Goal: Transaction & Acquisition: Purchase product/service

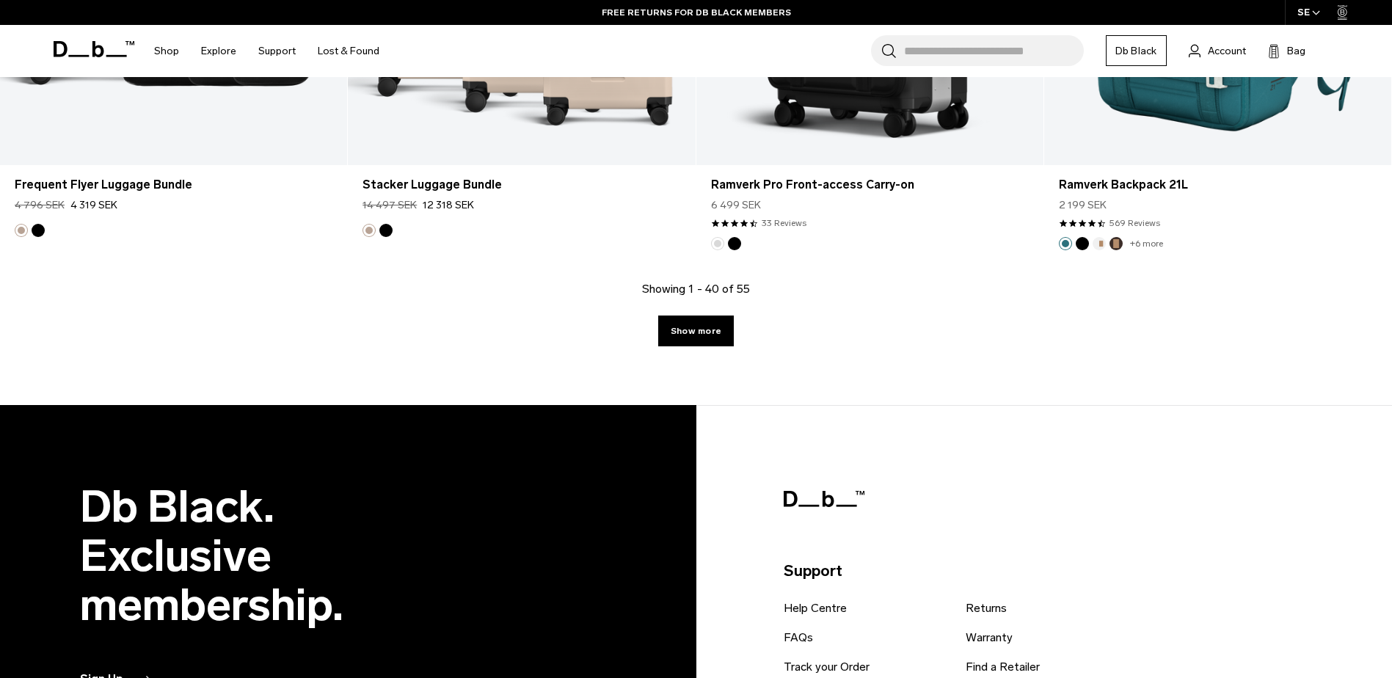
scroll to position [5211, 0]
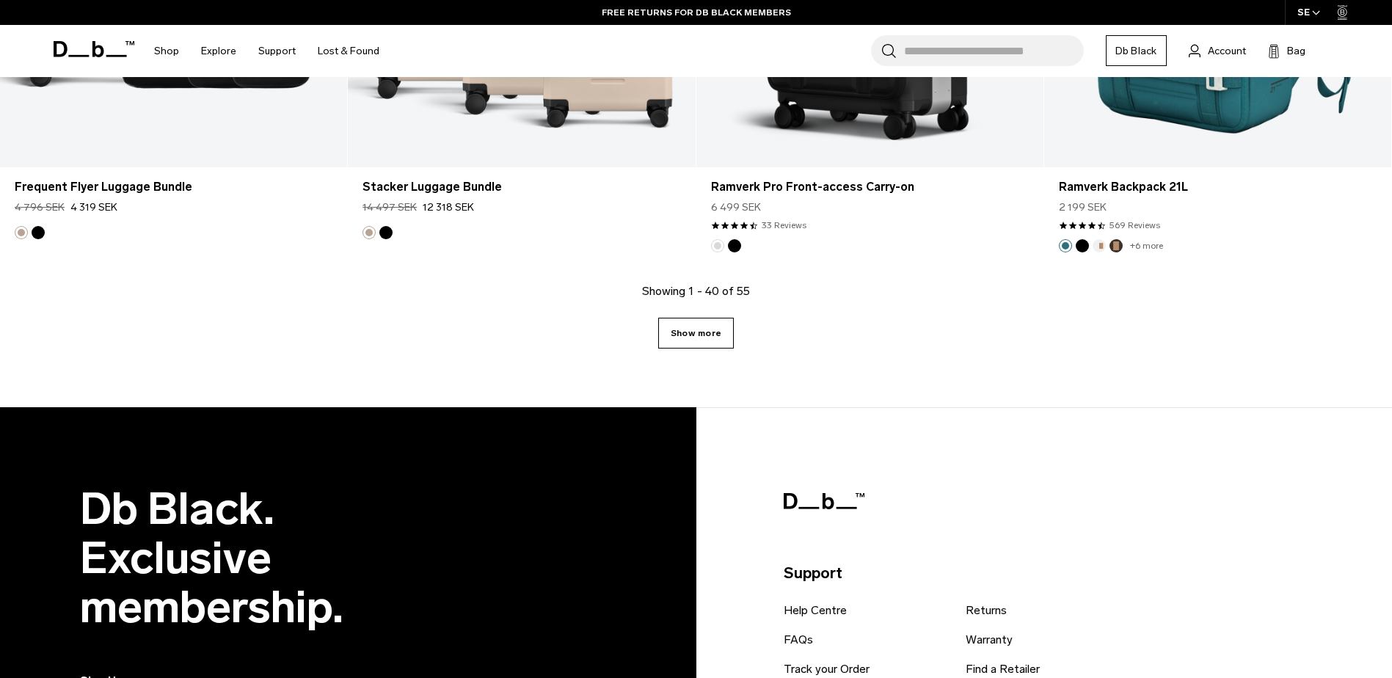
click at [683, 339] on link "Show more" at bounding box center [696, 333] width 76 height 31
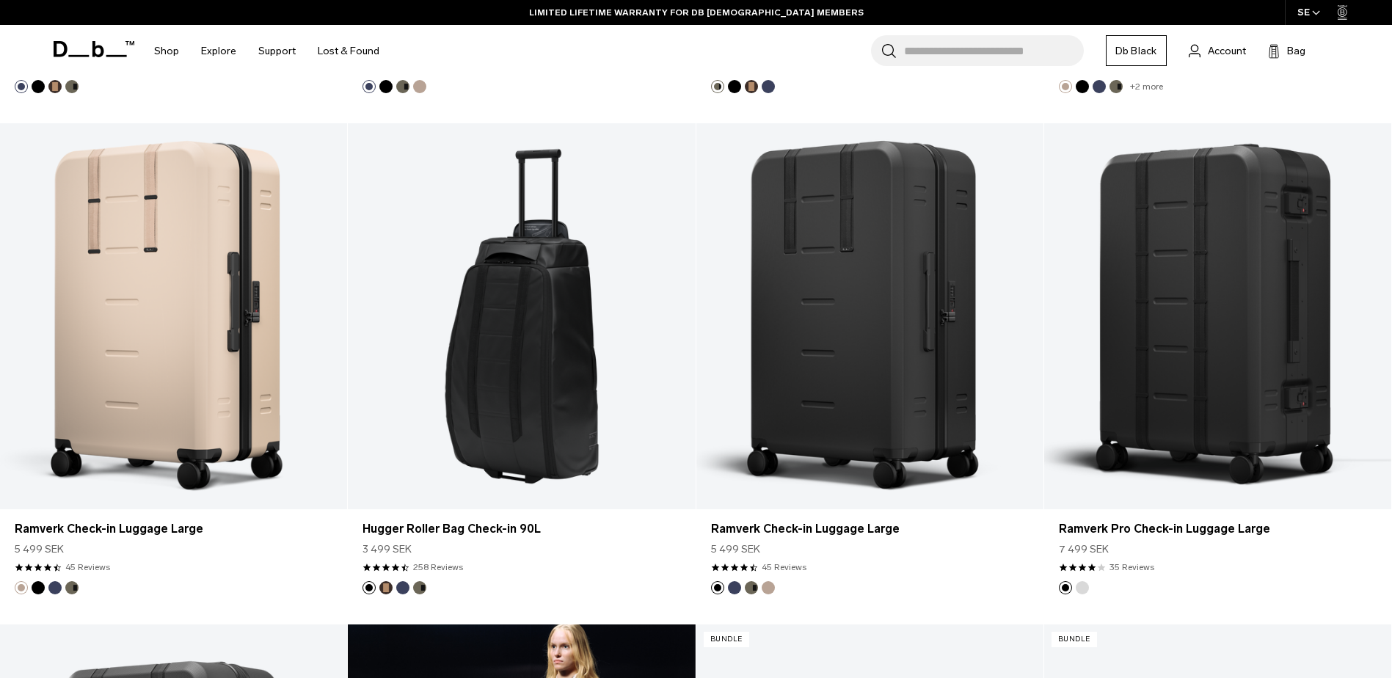
scroll to position [1331, 0]
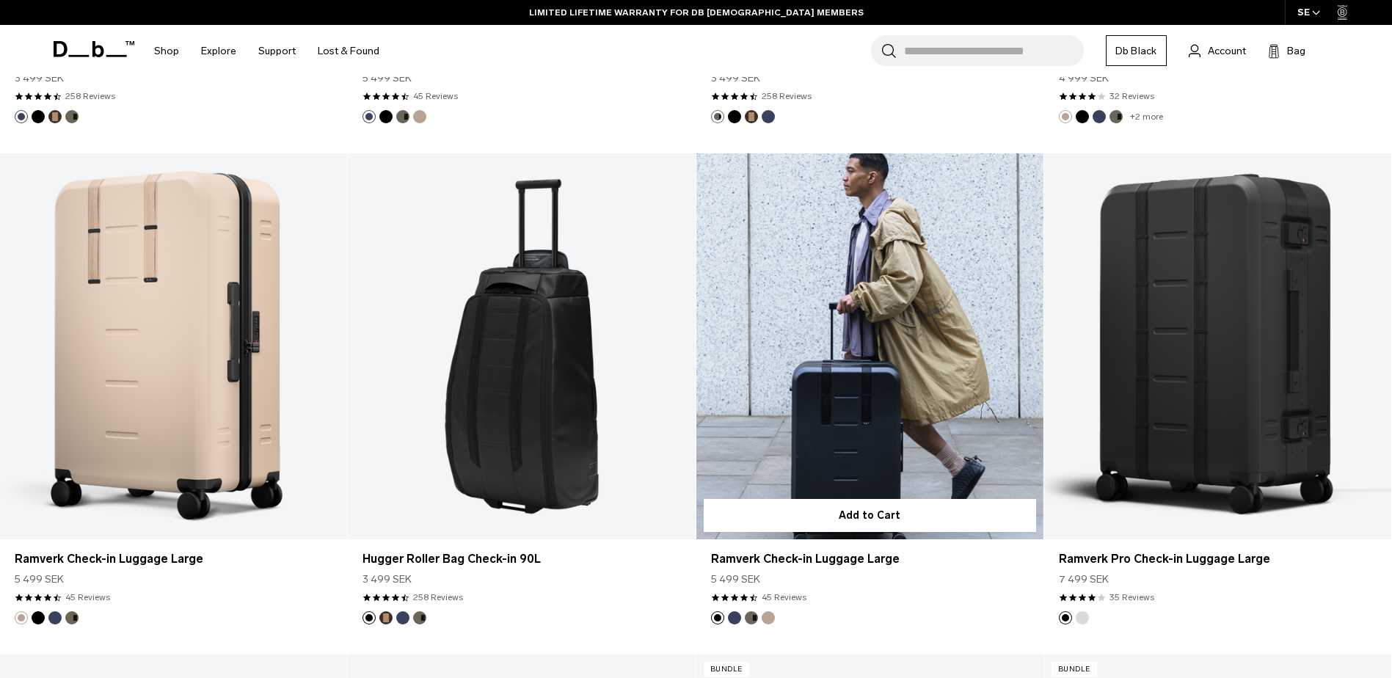
click at [884, 272] on link "Ramverk Check-in Luggage Large" at bounding box center [870, 346] width 347 height 386
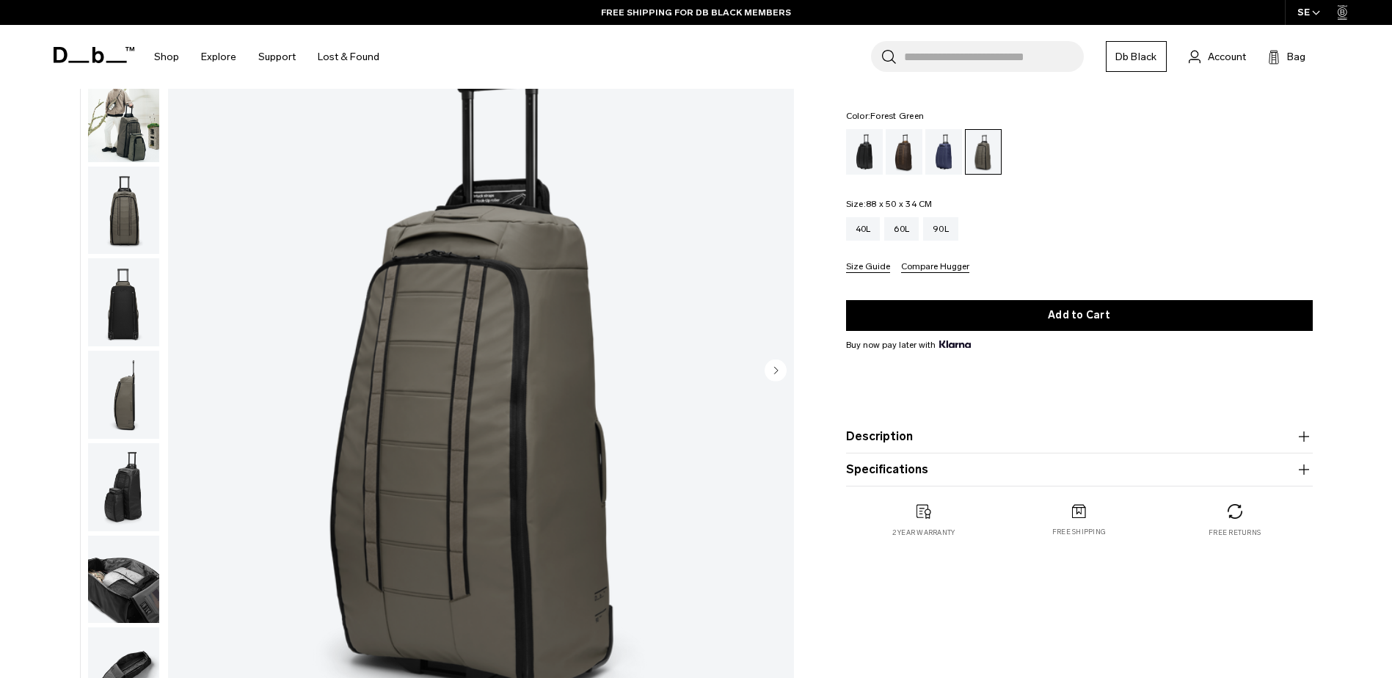
scroll to position [153, 0]
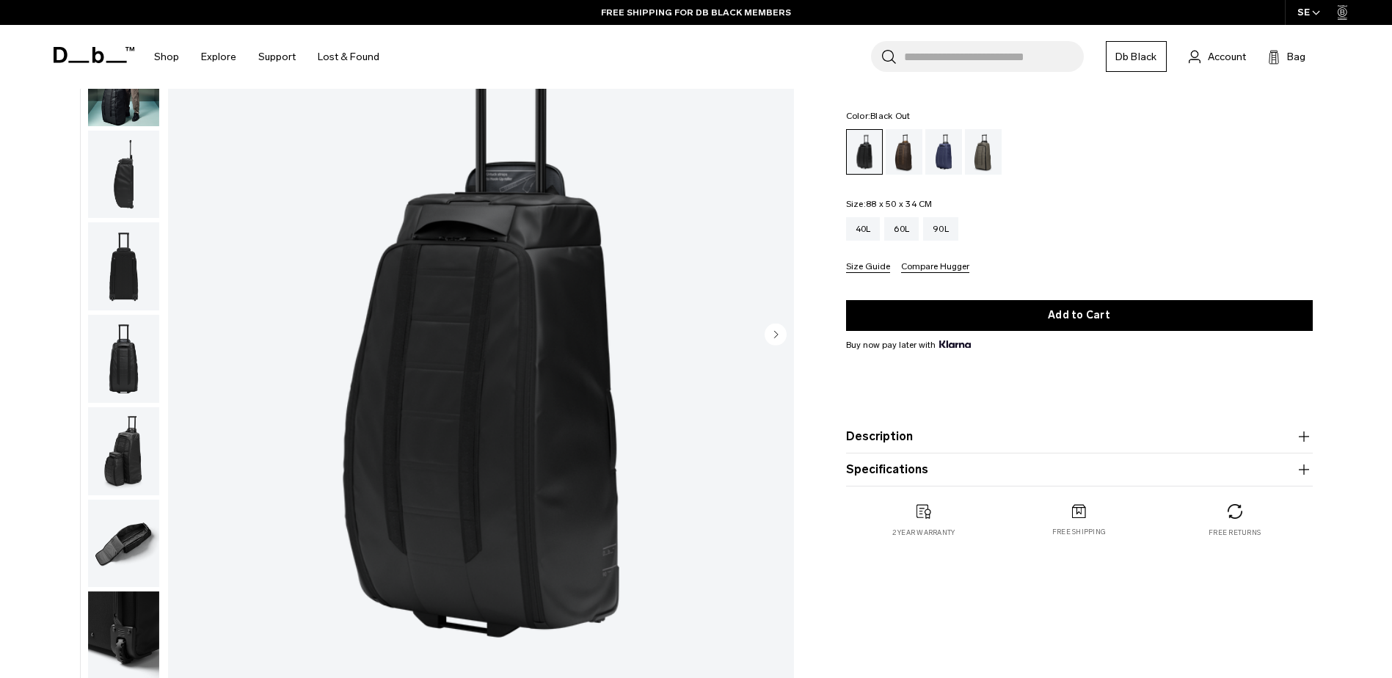
scroll to position [171, 0]
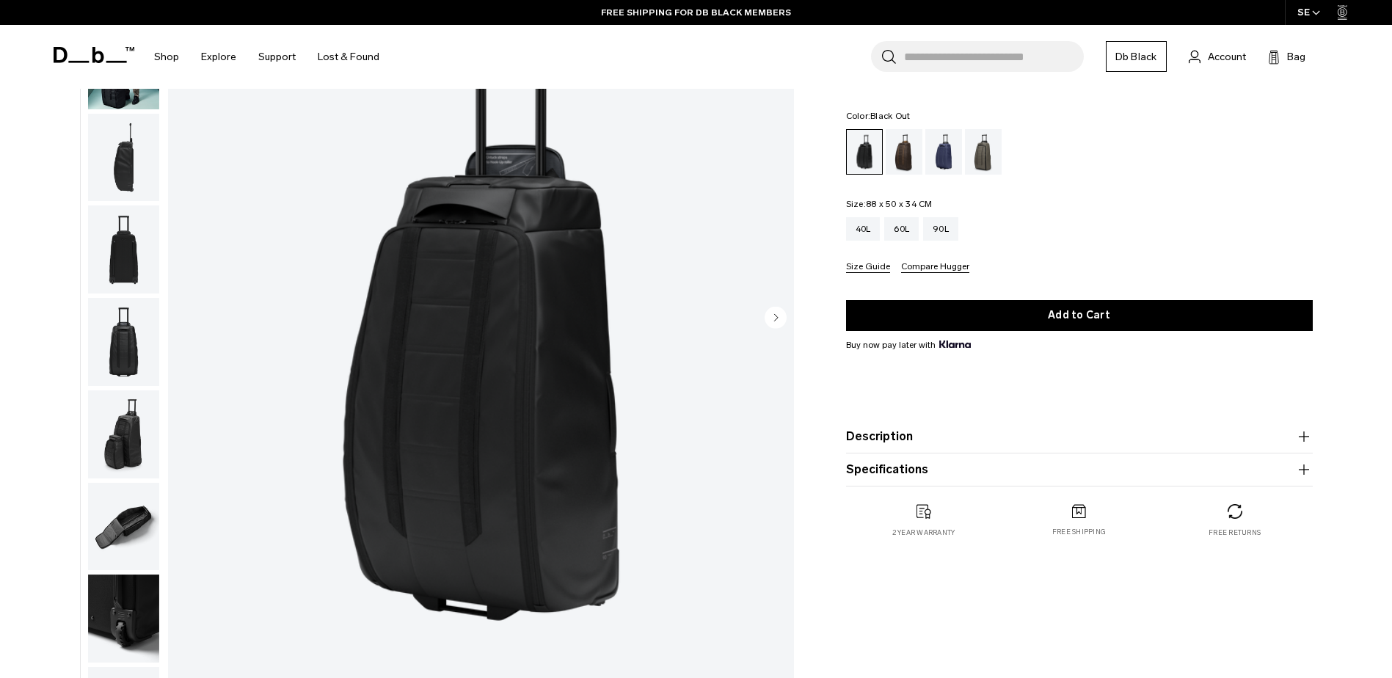
click at [120, 545] on img "button" at bounding box center [123, 527] width 71 height 88
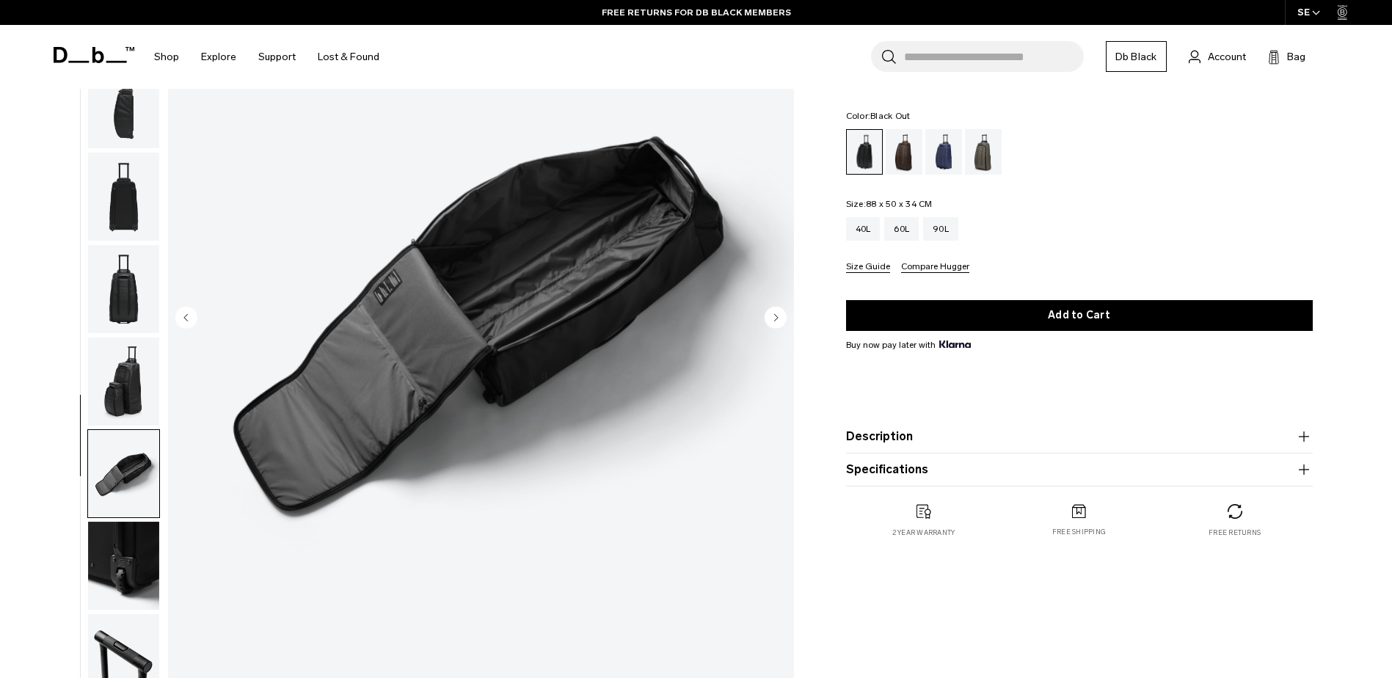
scroll to position [40, 0]
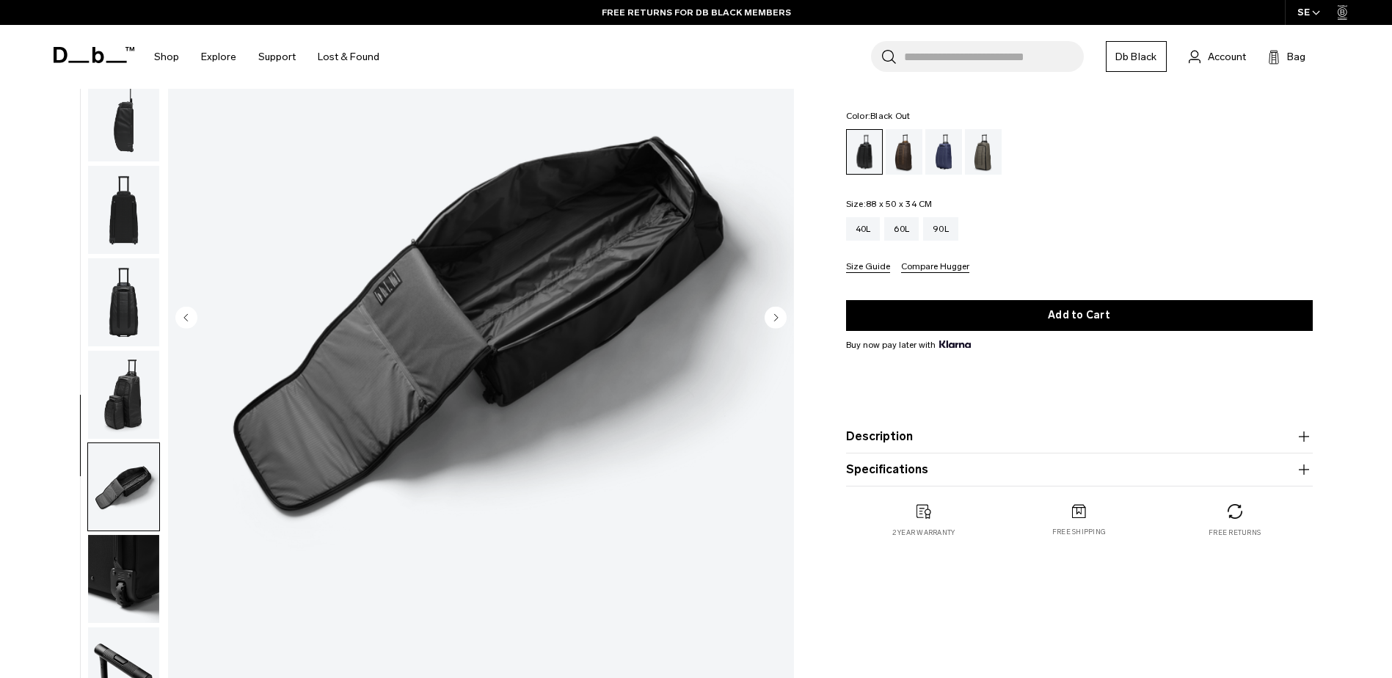
click at [128, 407] on img "button" at bounding box center [123, 395] width 71 height 88
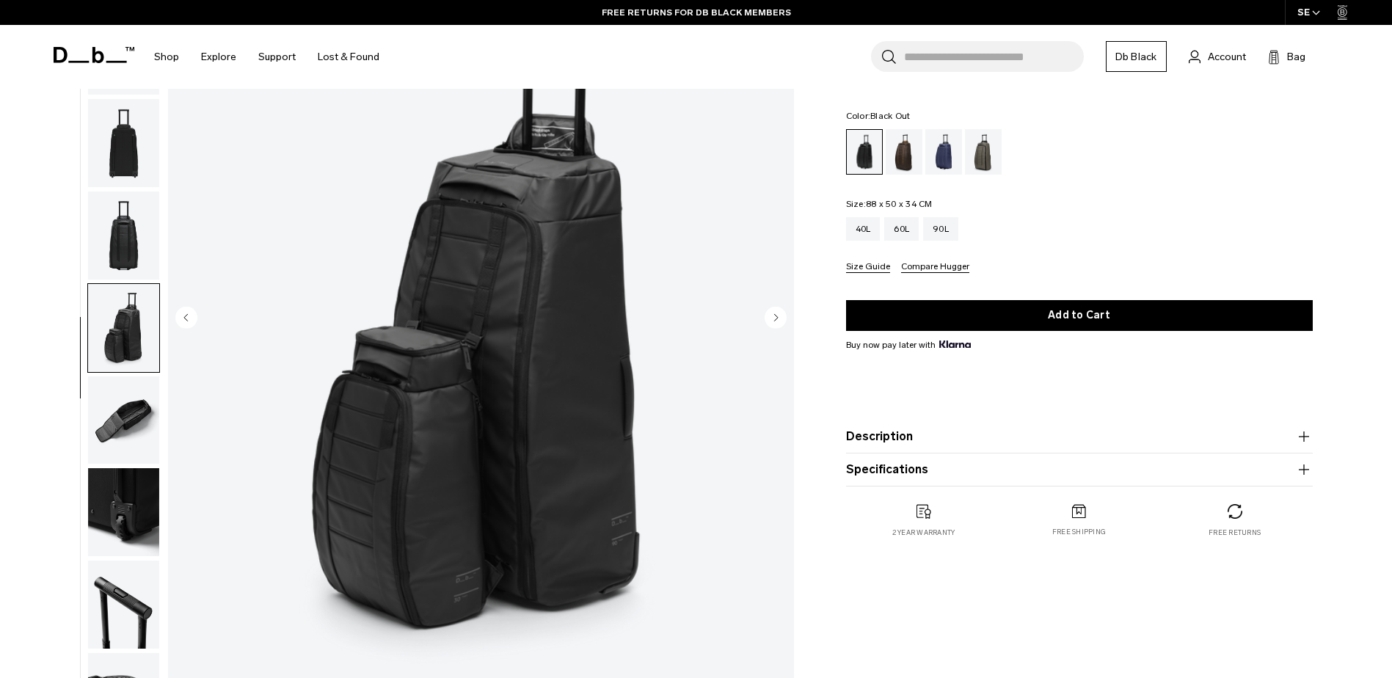
scroll to position [139, 0]
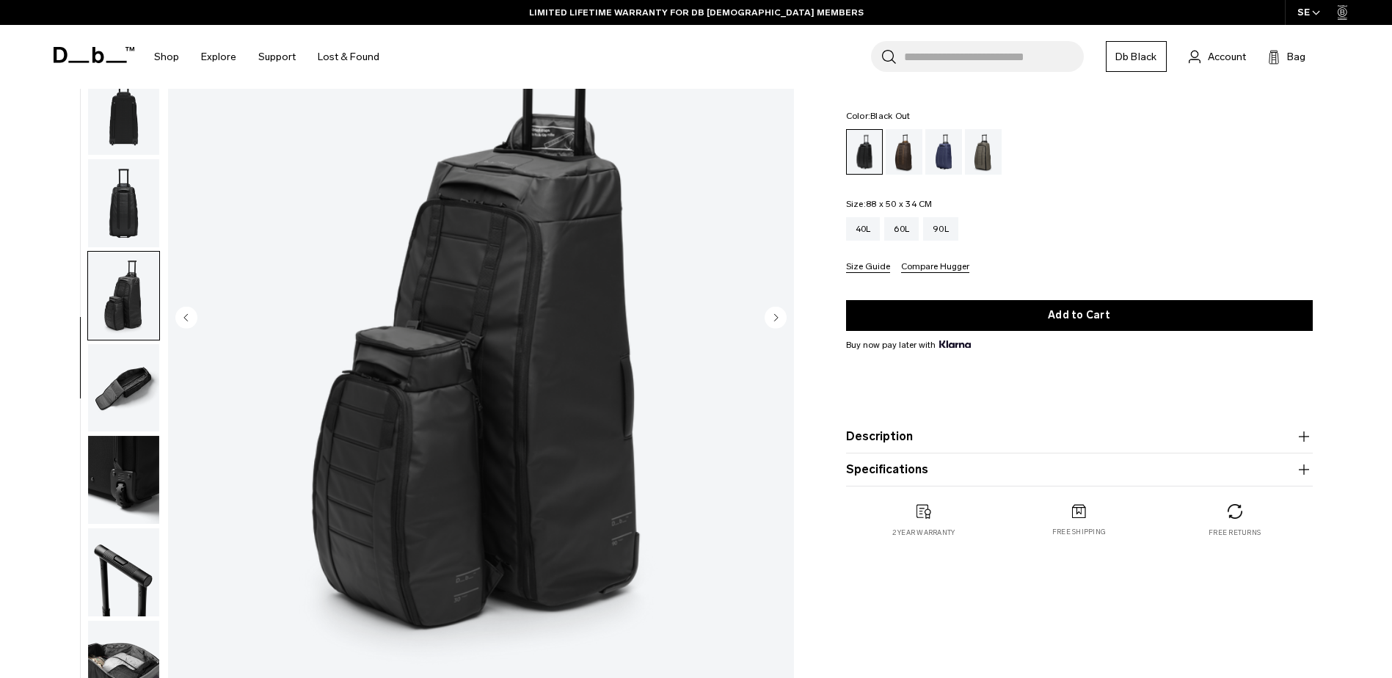
click at [123, 184] on img "button" at bounding box center [123, 203] width 71 height 88
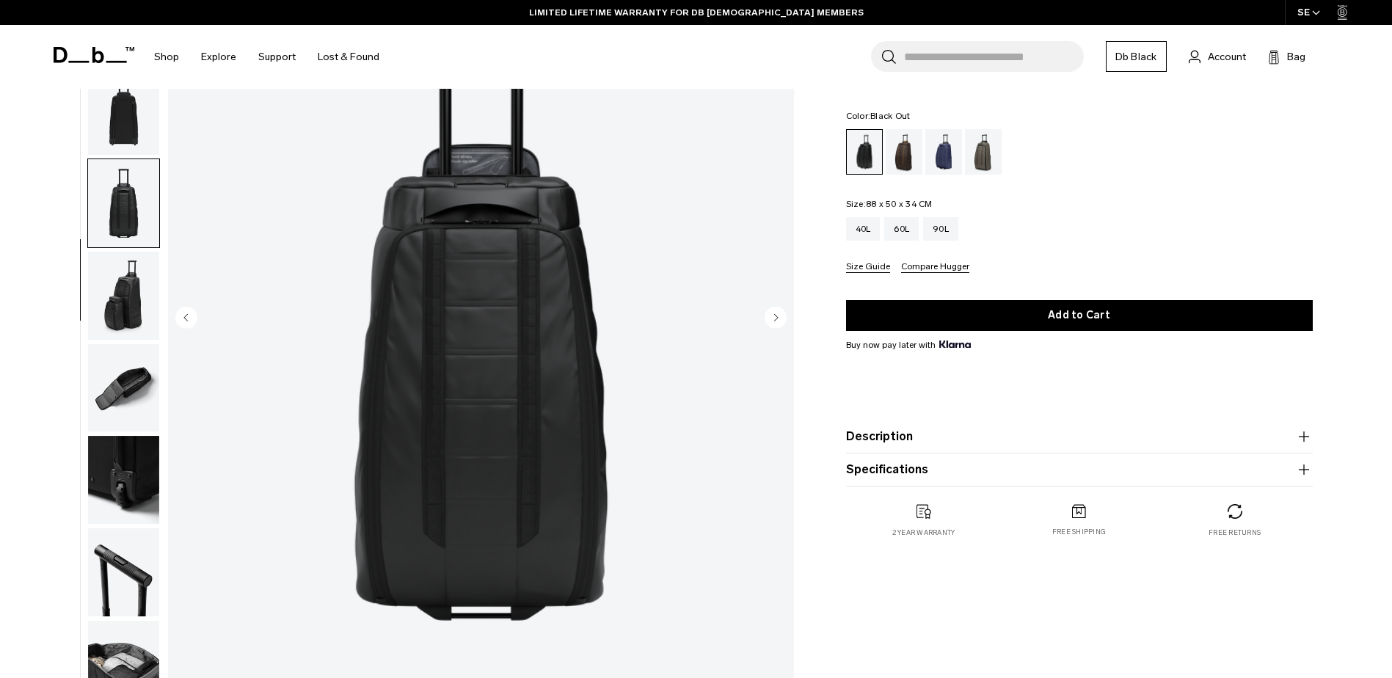
click at [125, 117] on img "button" at bounding box center [123, 111] width 71 height 88
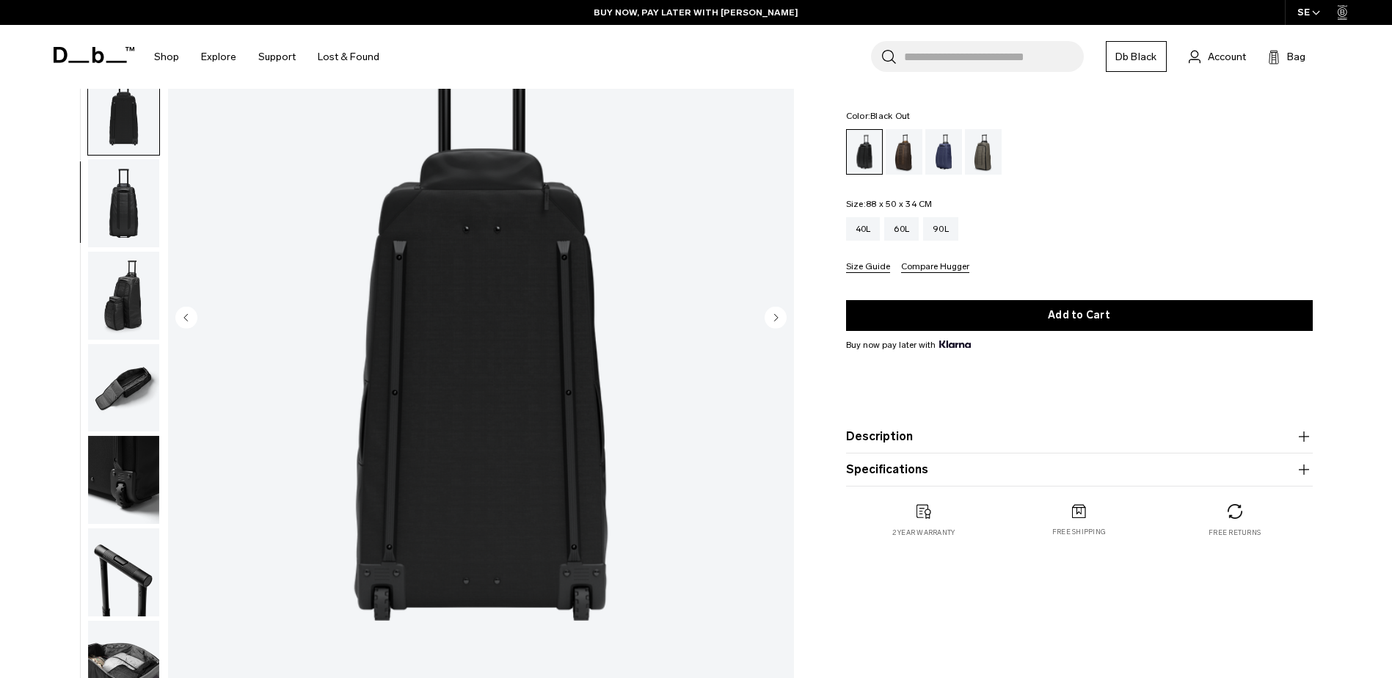
click at [129, 178] on img "button" at bounding box center [123, 203] width 71 height 88
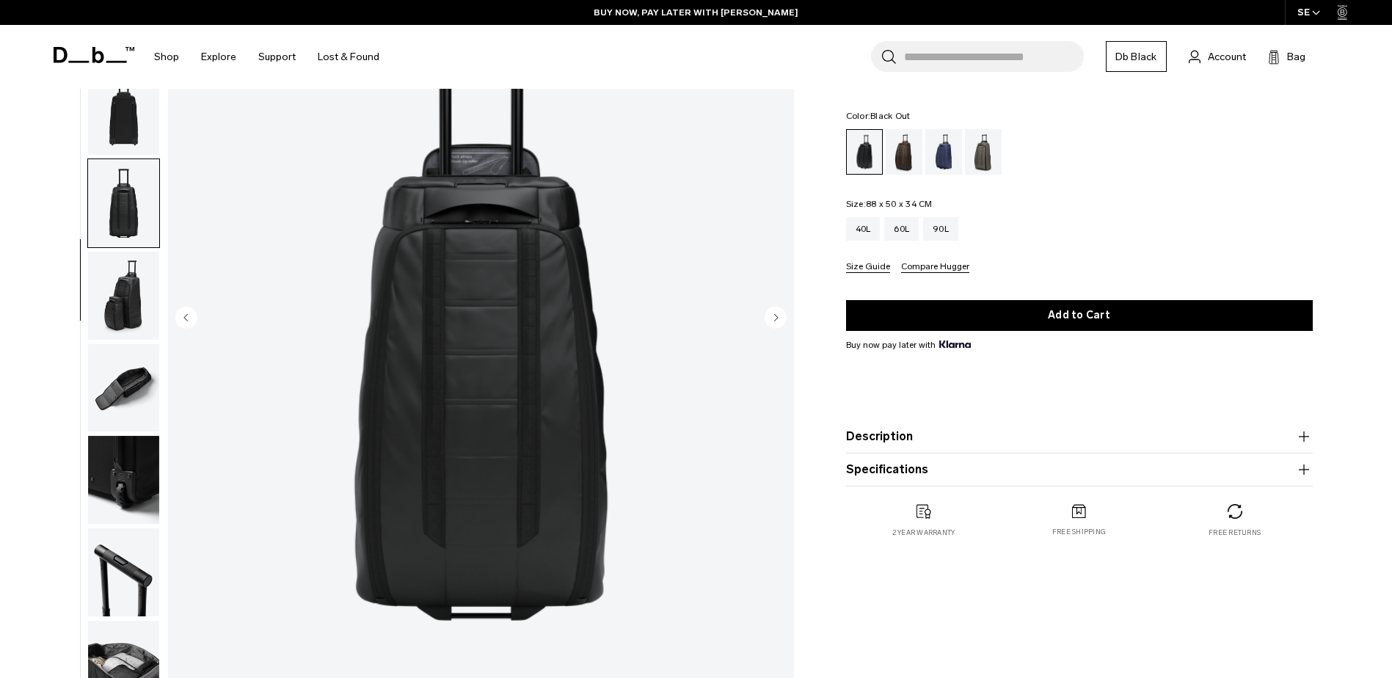
click at [134, 278] on img "button" at bounding box center [123, 296] width 71 height 88
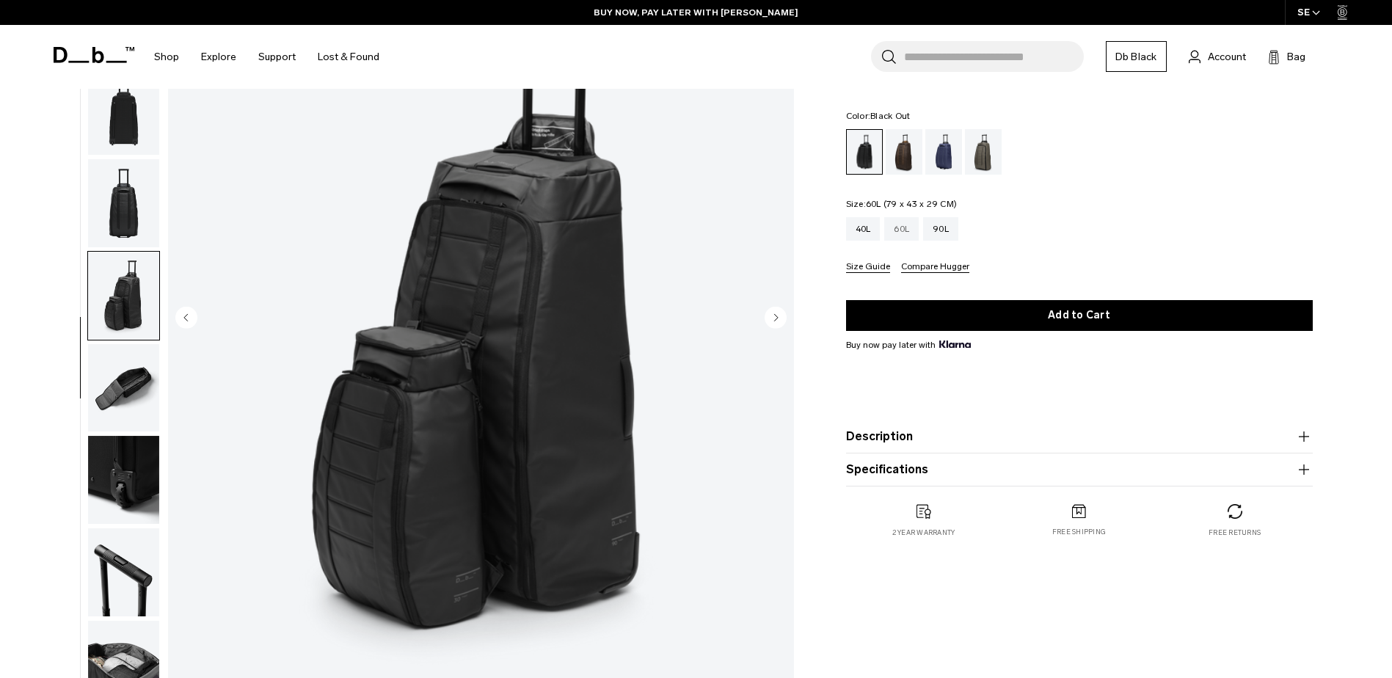
click at [897, 233] on div "60L" at bounding box center [901, 228] width 34 height 23
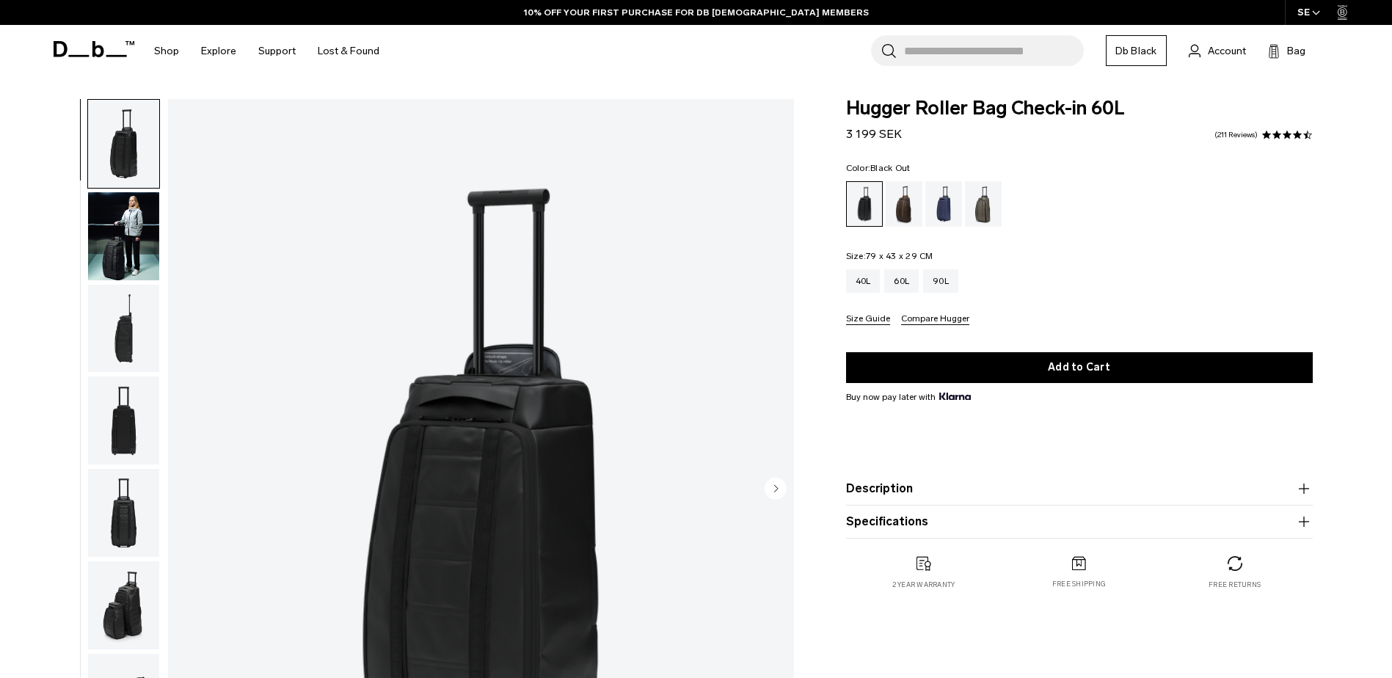
click at [128, 611] on img "button" at bounding box center [123, 605] width 71 height 88
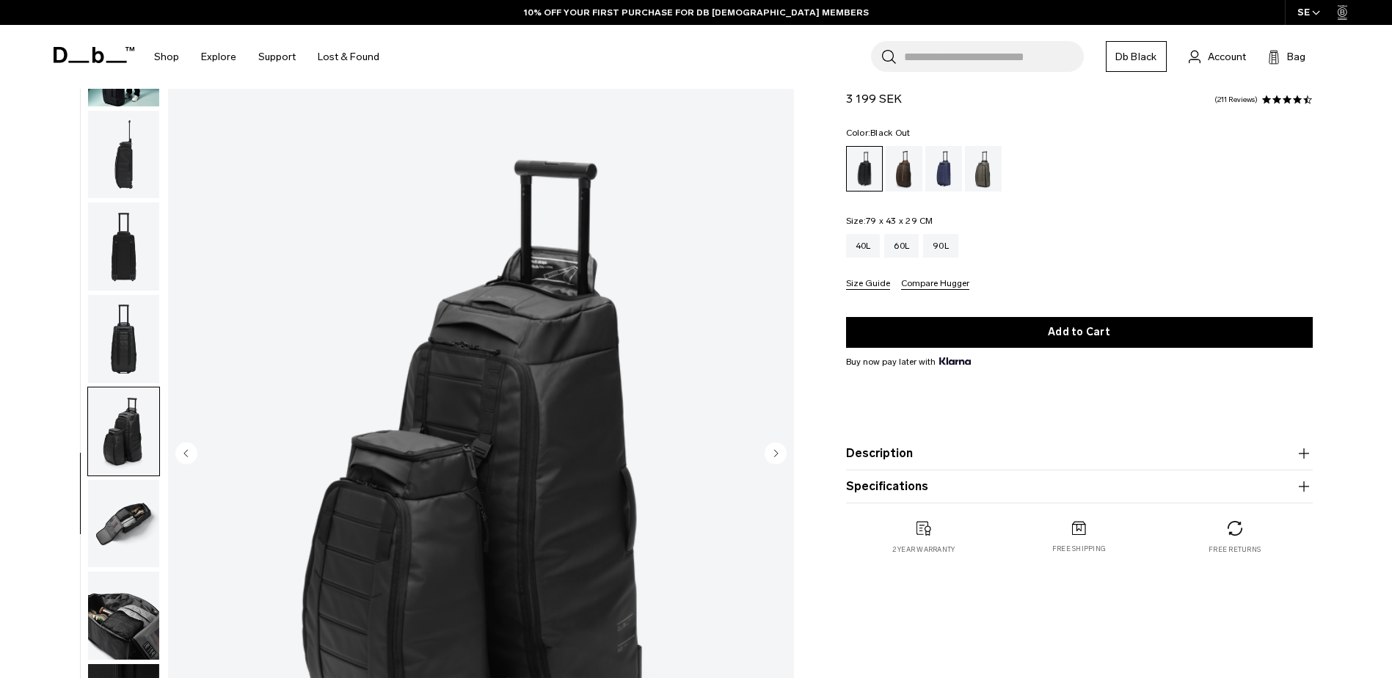
scroll to position [10, 0]
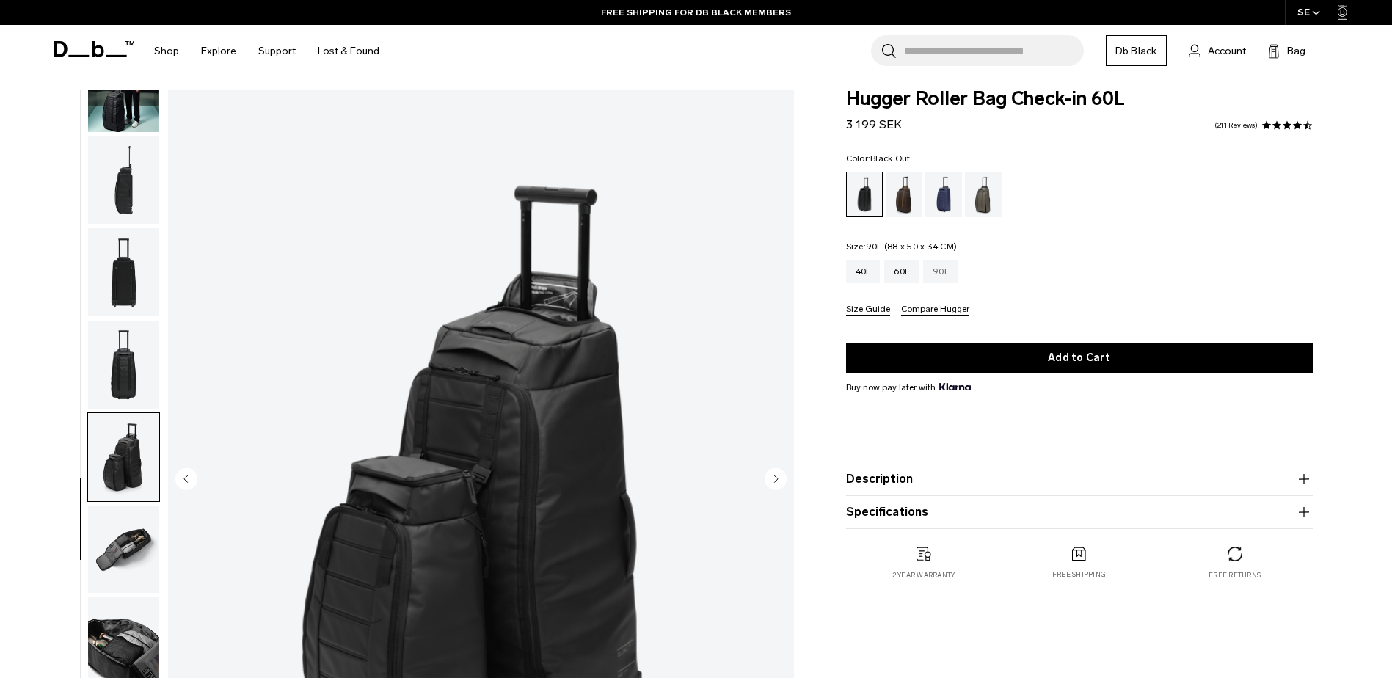
click at [935, 268] on div "90L" at bounding box center [940, 271] width 35 height 23
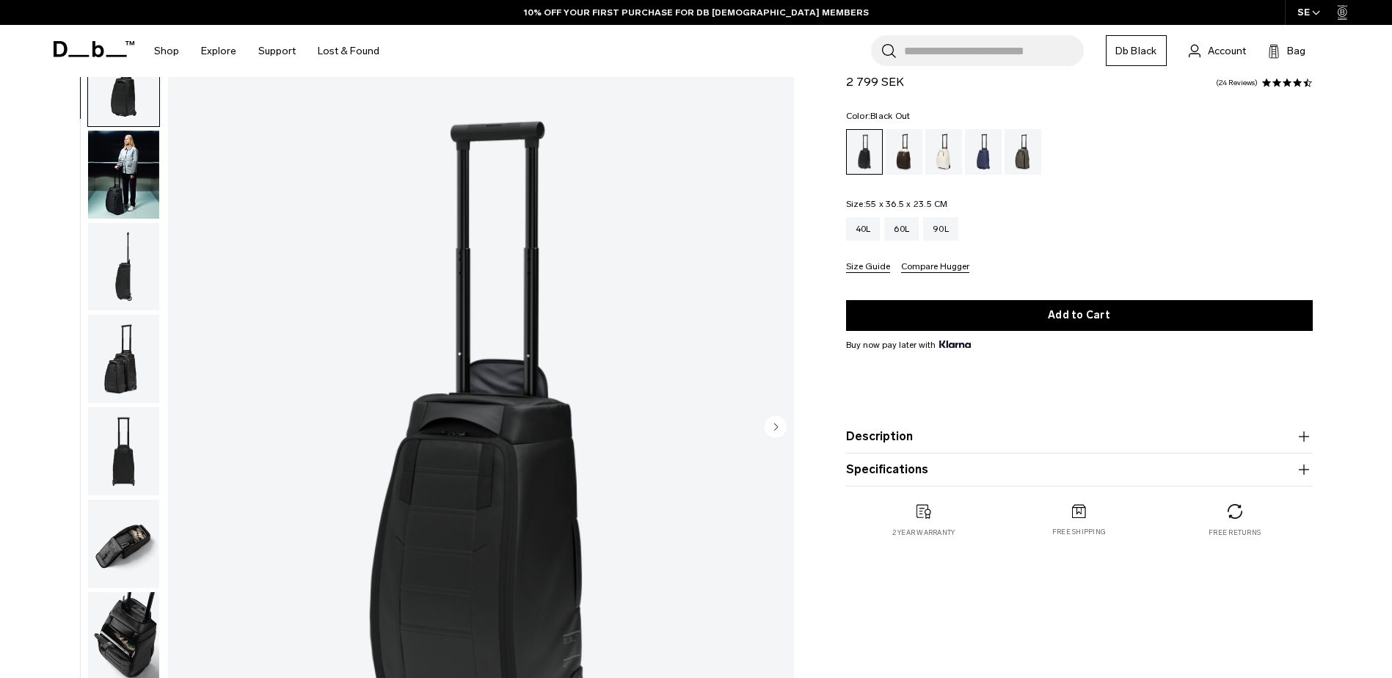
scroll to position [61, 0]
click at [938, 230] on div "90L" at bounding box center [940, 228] width 35 height 23
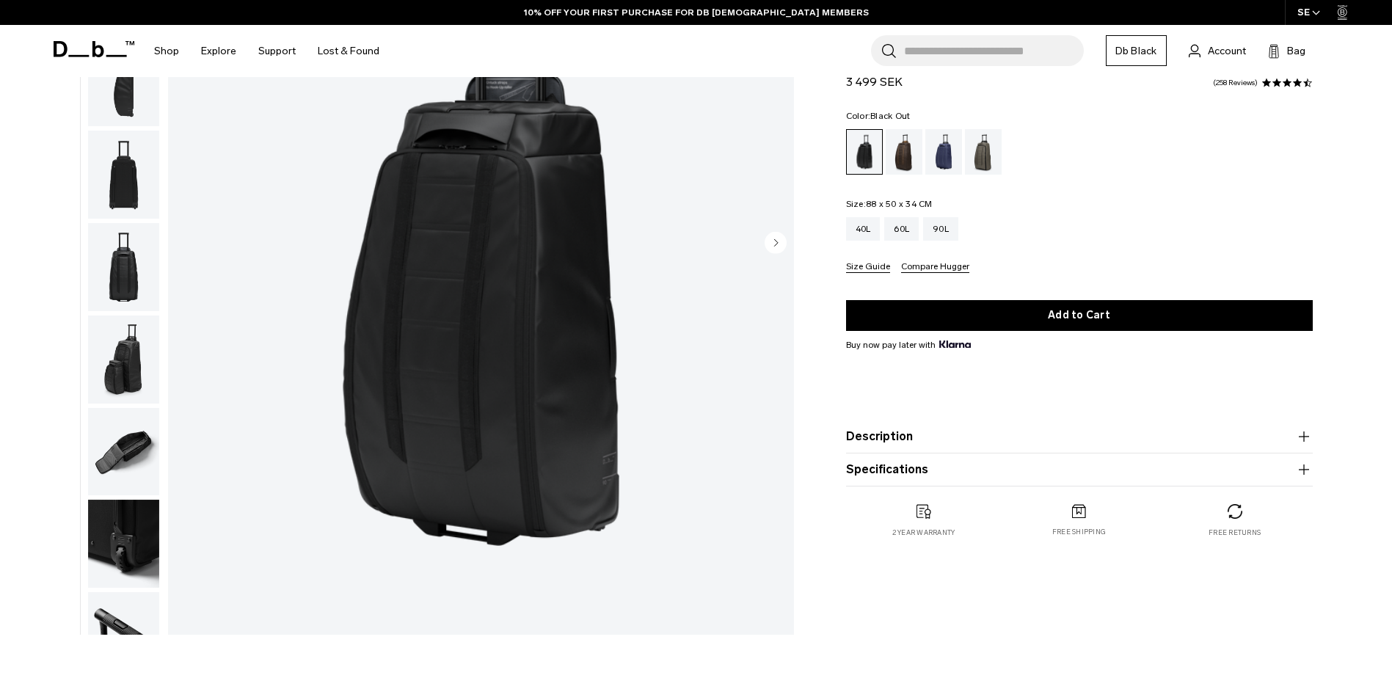
click at [126, 446] on img "button" at bounding box center [123, 452] width 71 height 88
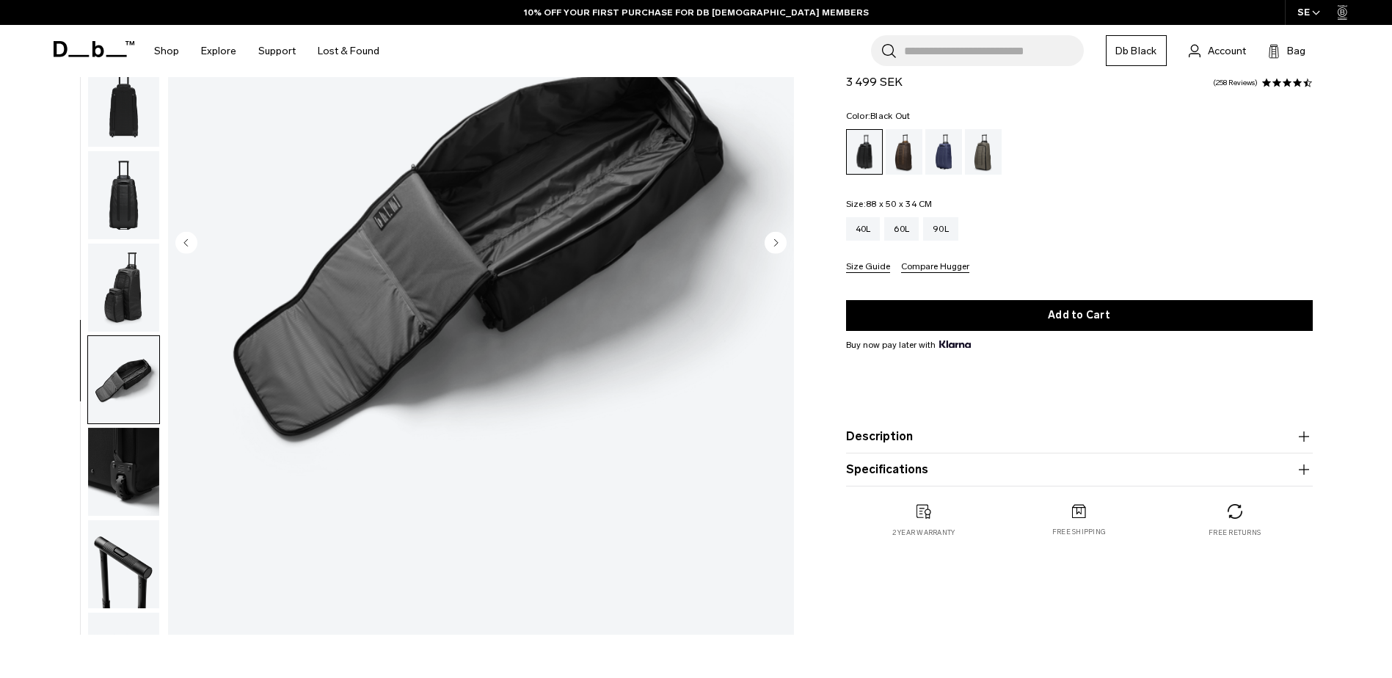
scroll to position [139, 0]
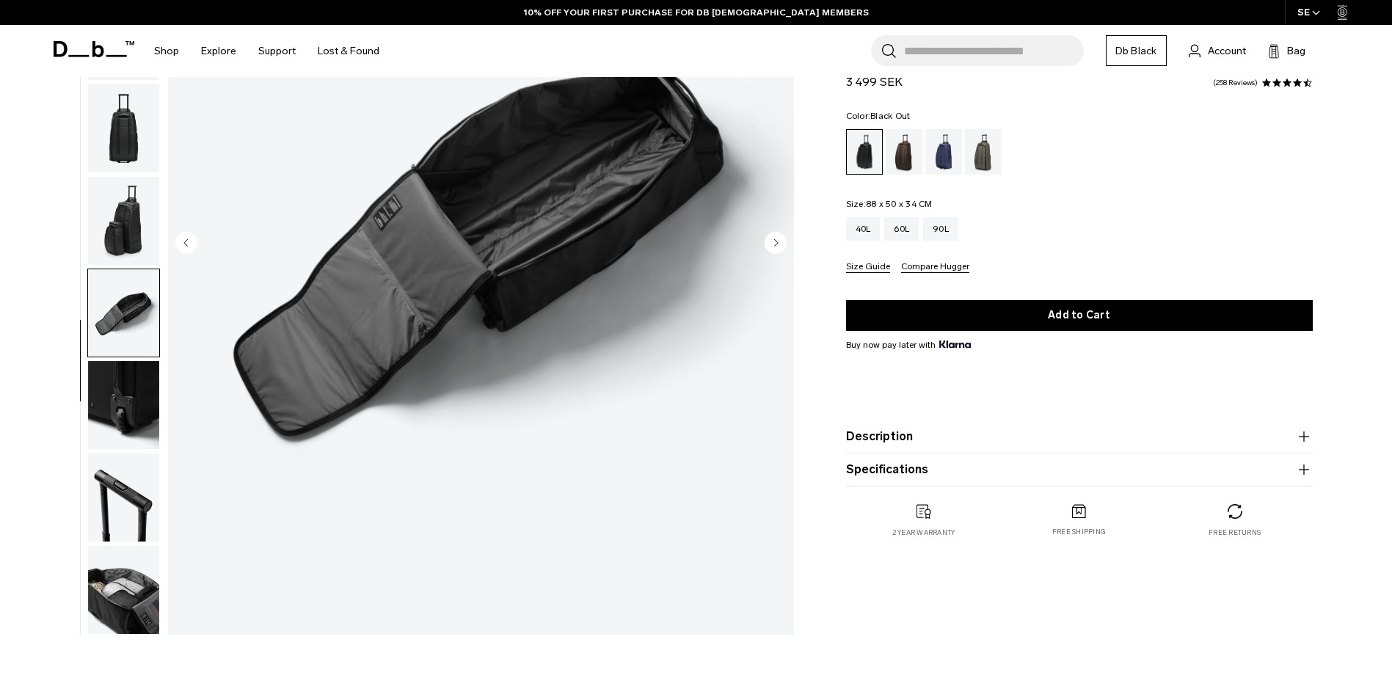
click at [131, 588] on img "button" at bounding box center [123, 590] width 71 height 88
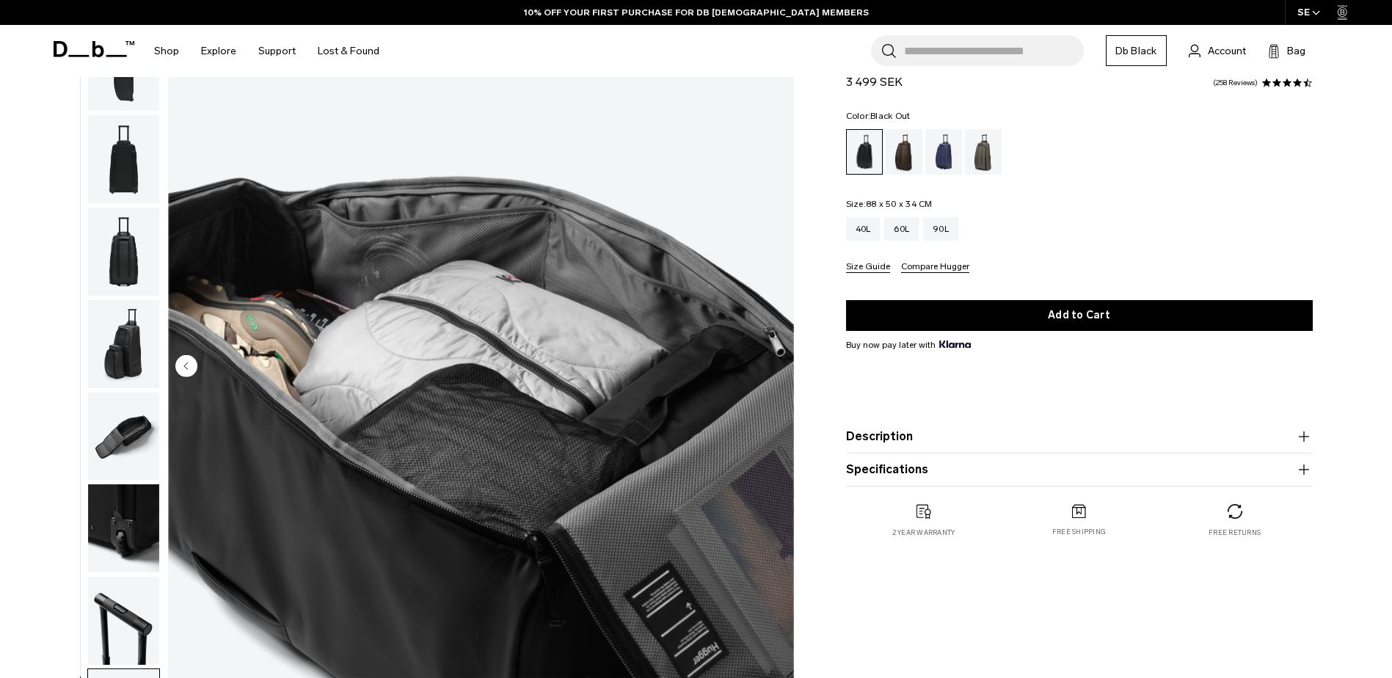
scroll to position [76, 0]
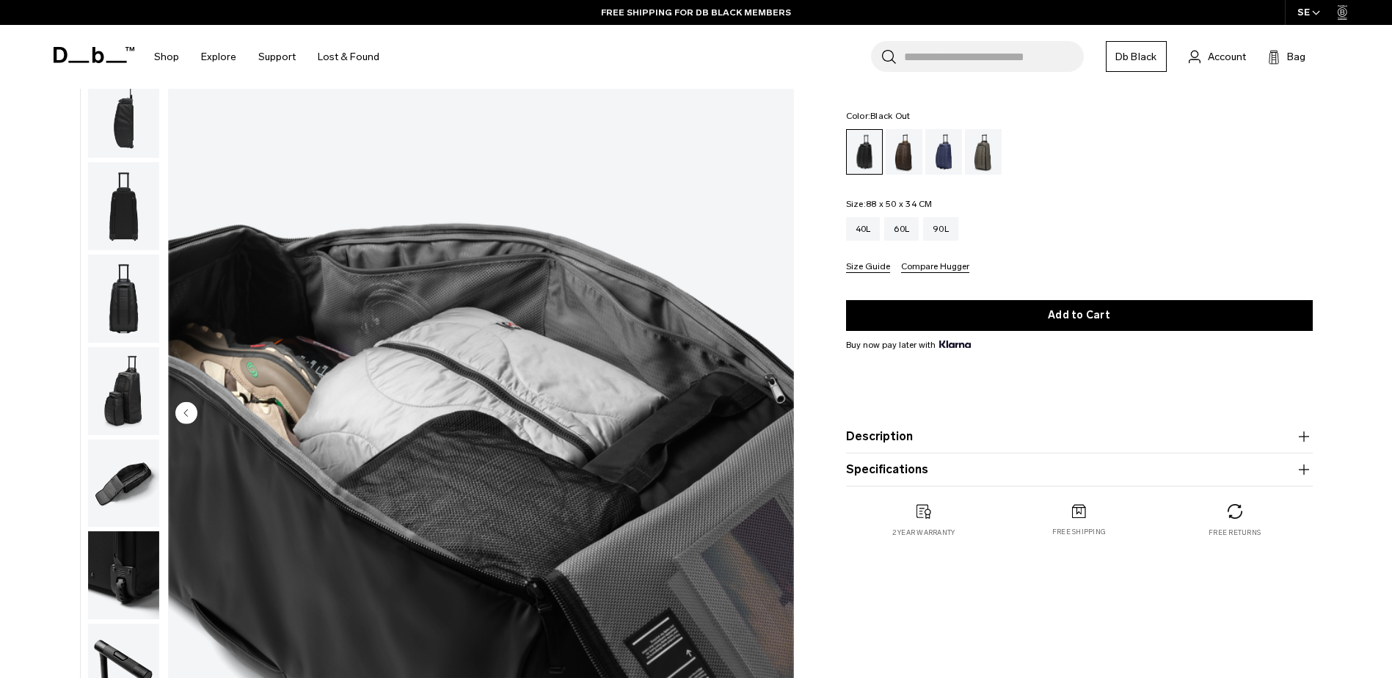
click at [890, 472] on button "Specifications" at bounding box center [1079, 470] width 467 height 18
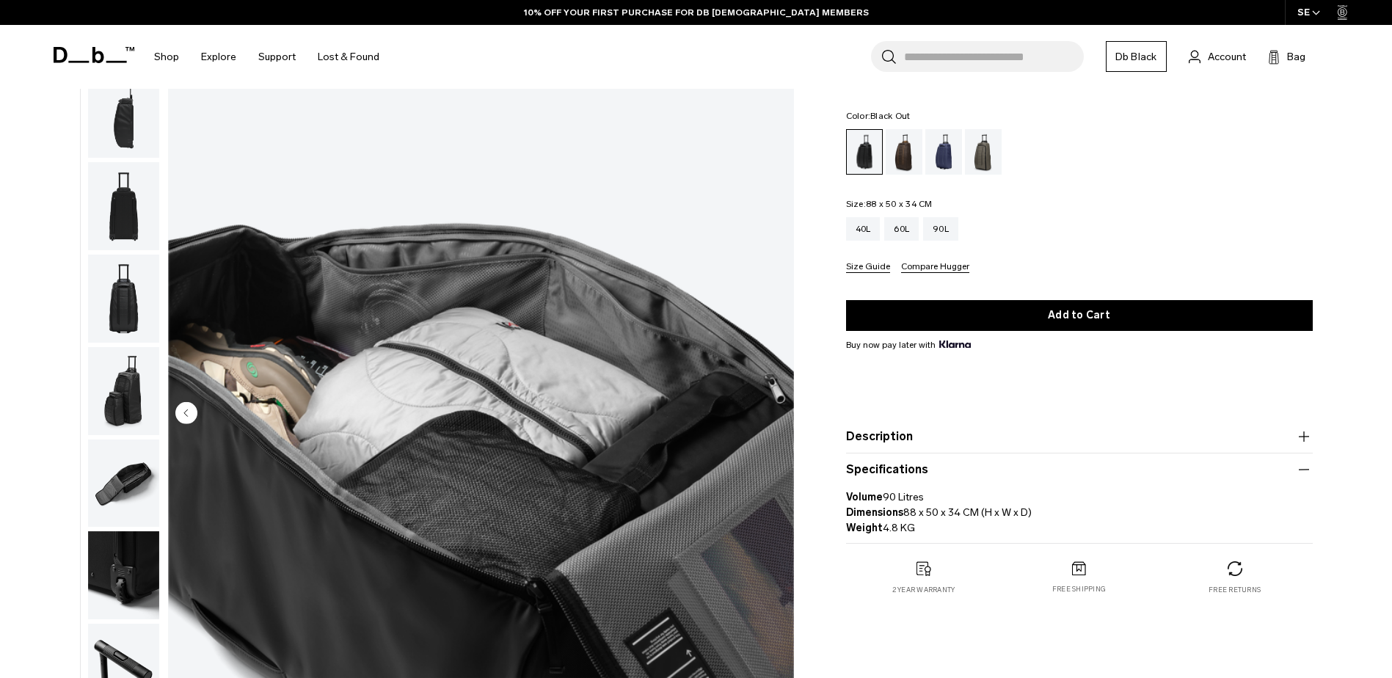
click at [129, 471] on img "button" at bounding box center [123, 484] width 71 height 88
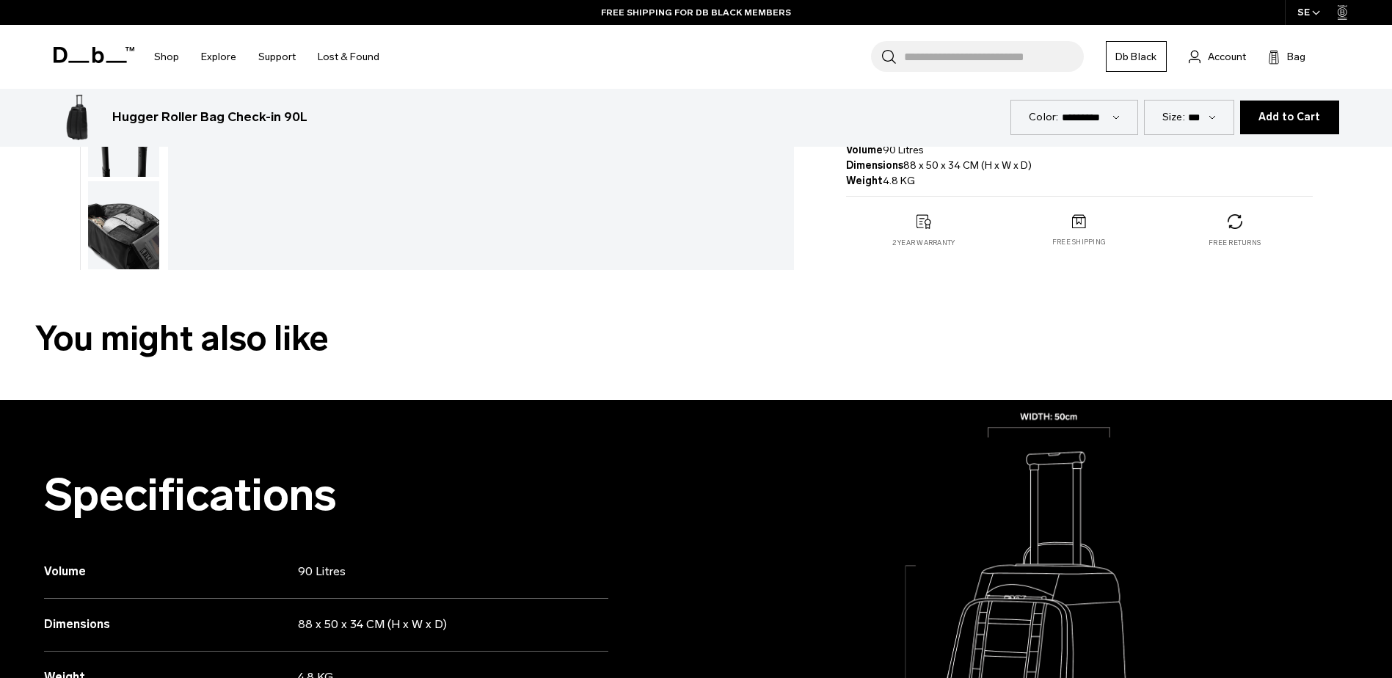
scroll to position [611, 0]
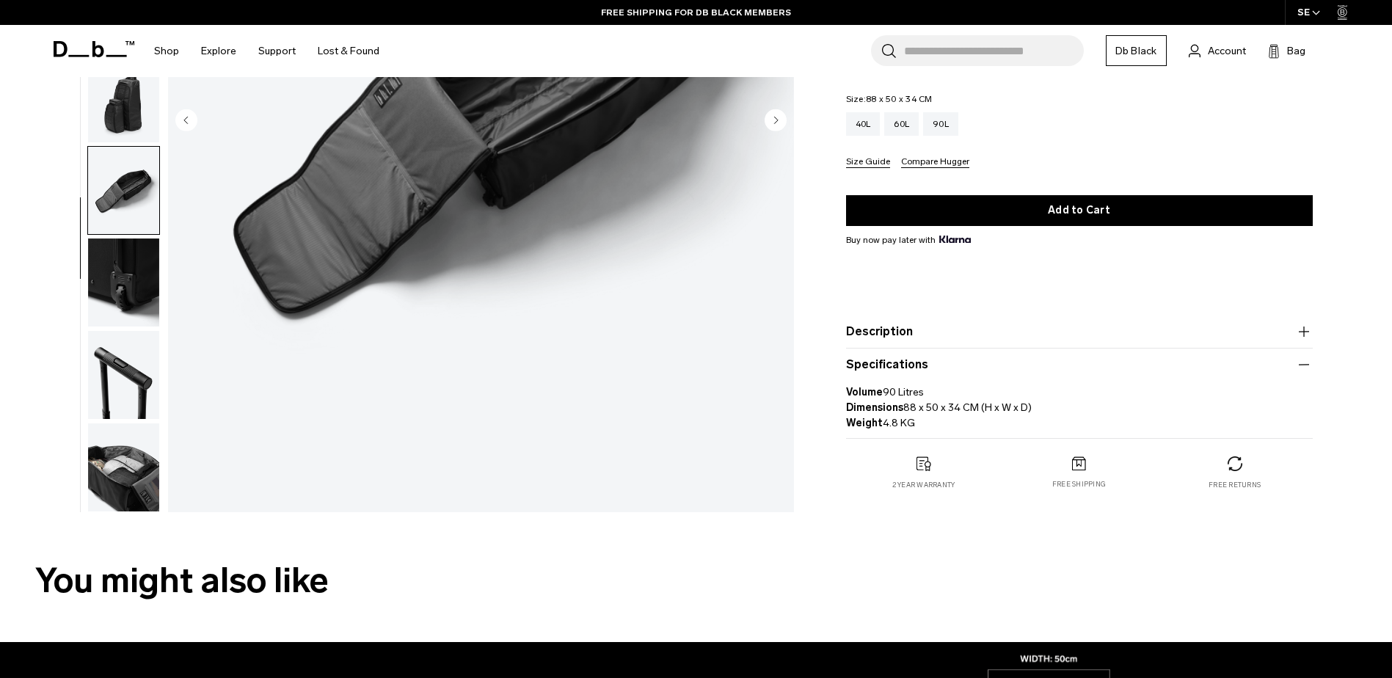
scroll to position [355, 0]
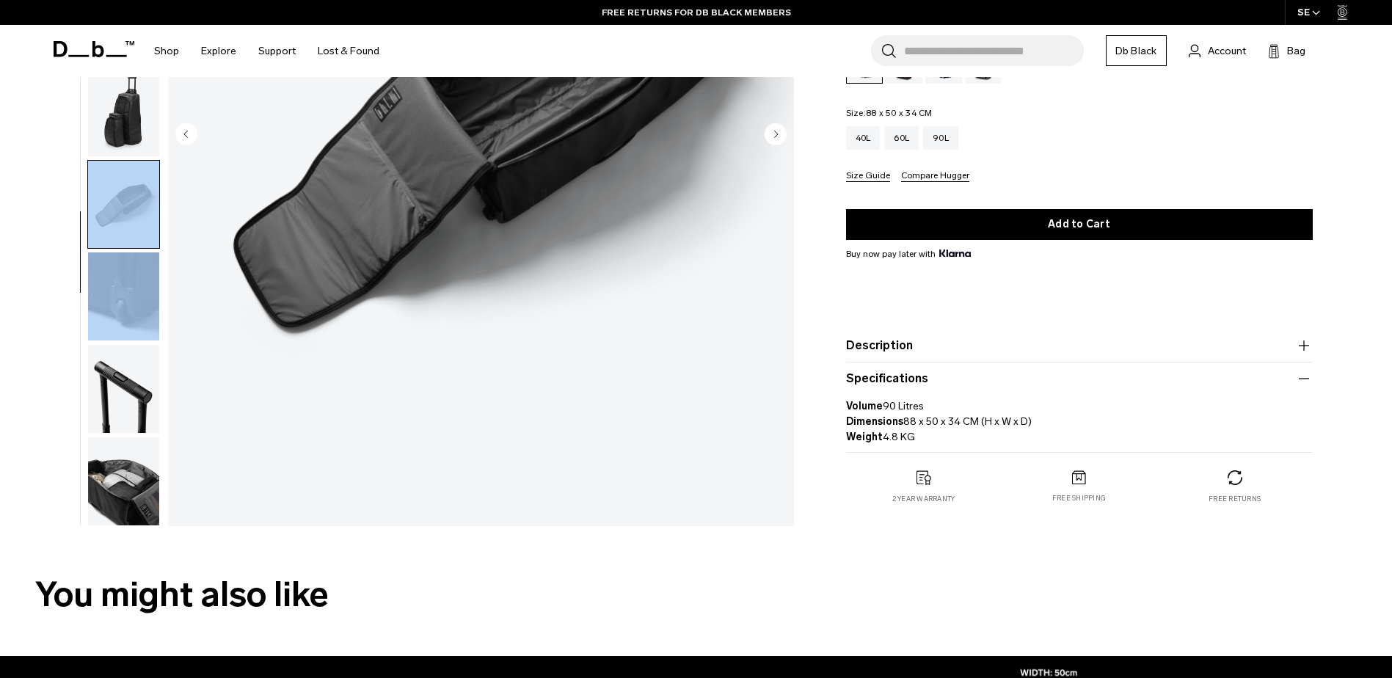
drag, startPoint x: 81, startPoint y: 249, endPoint x: 81, endPoint y: 310, distance: 60.9
click at [81, 310] on div at bounding box center [120, 136] width 80 height 782
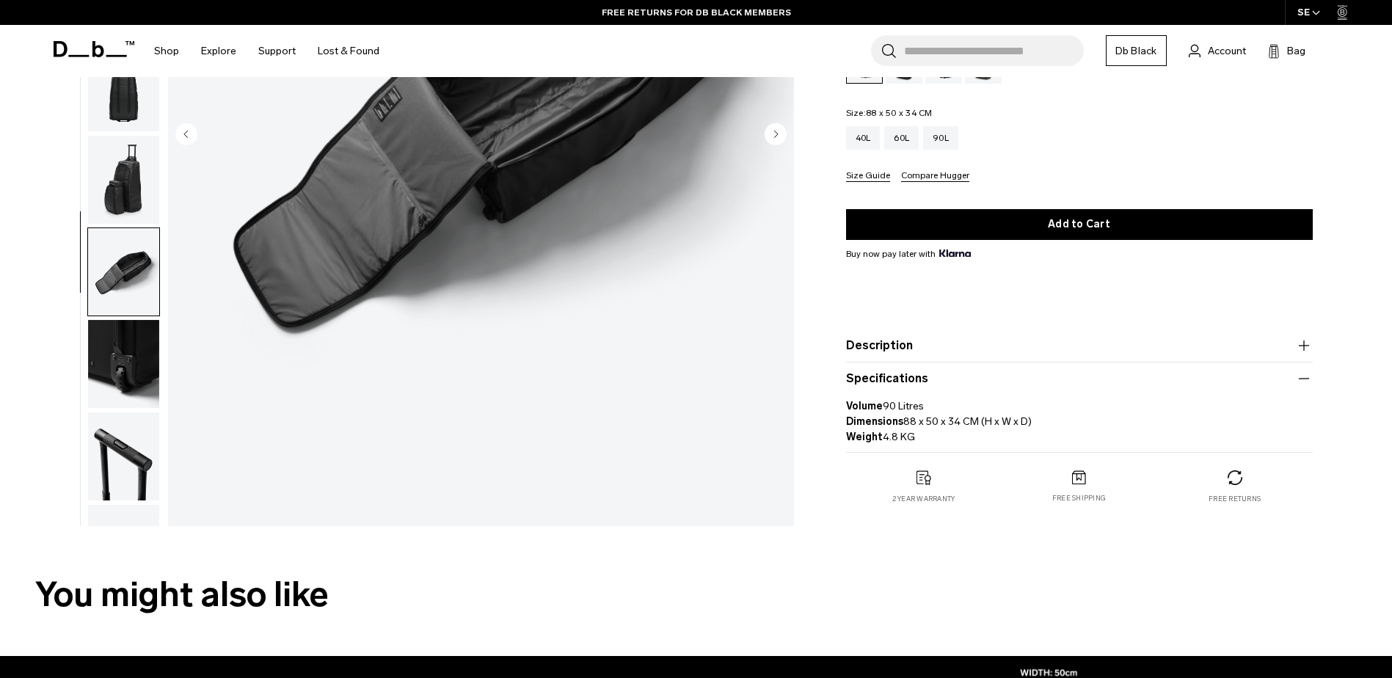
scroll to position [139, 0]
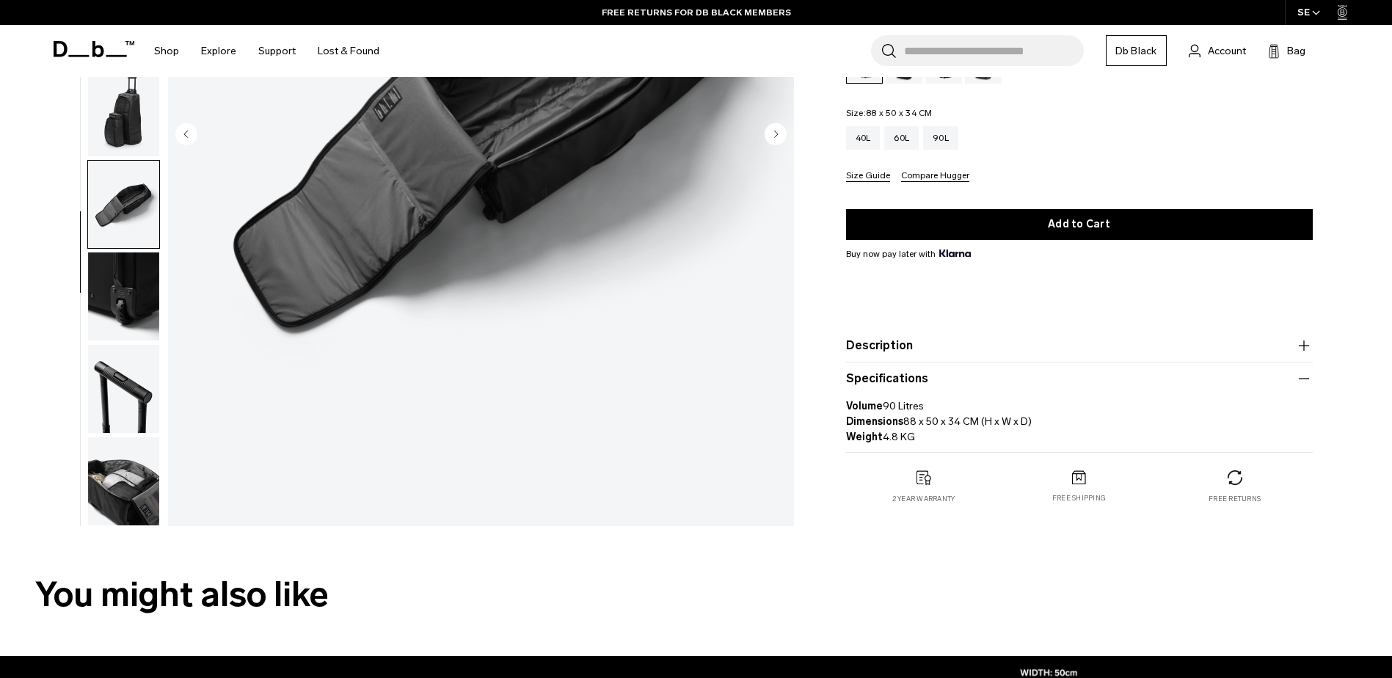
click at [131, 393] on img "button" at bounding box center [123, 389] width 71 height 88
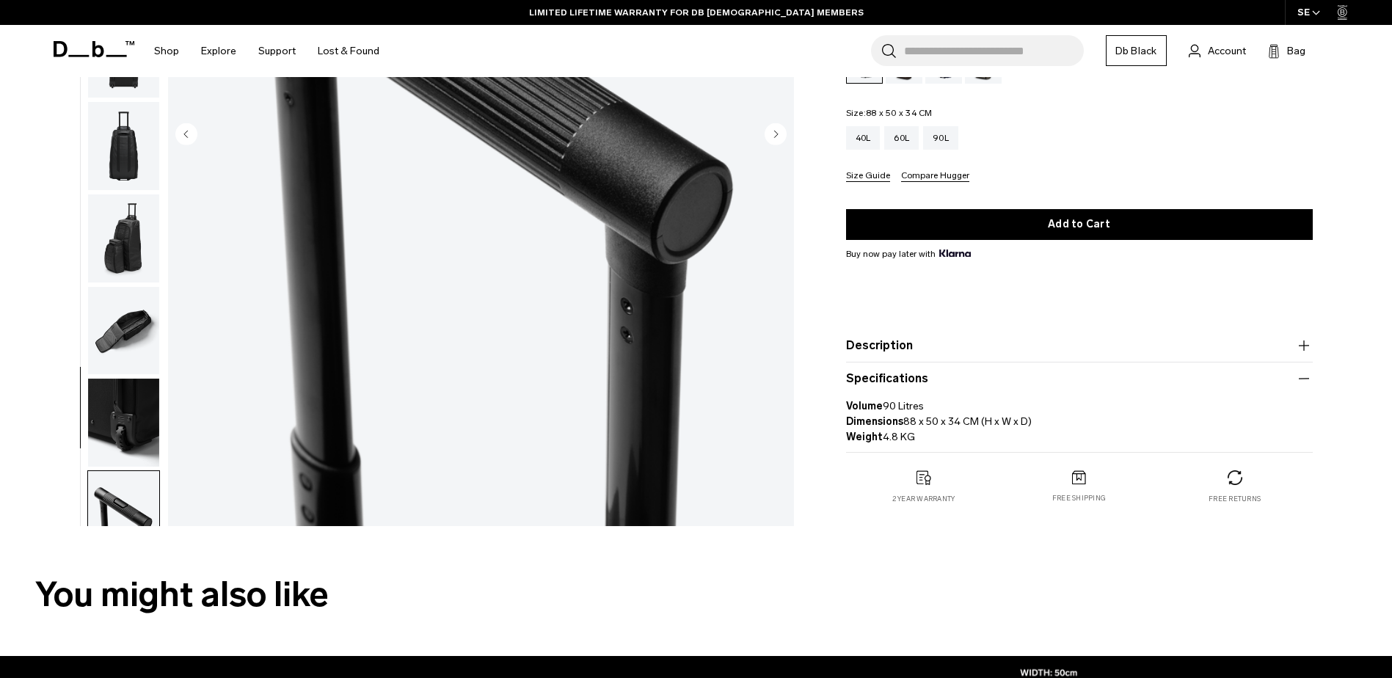
scroll to position [0, 0]
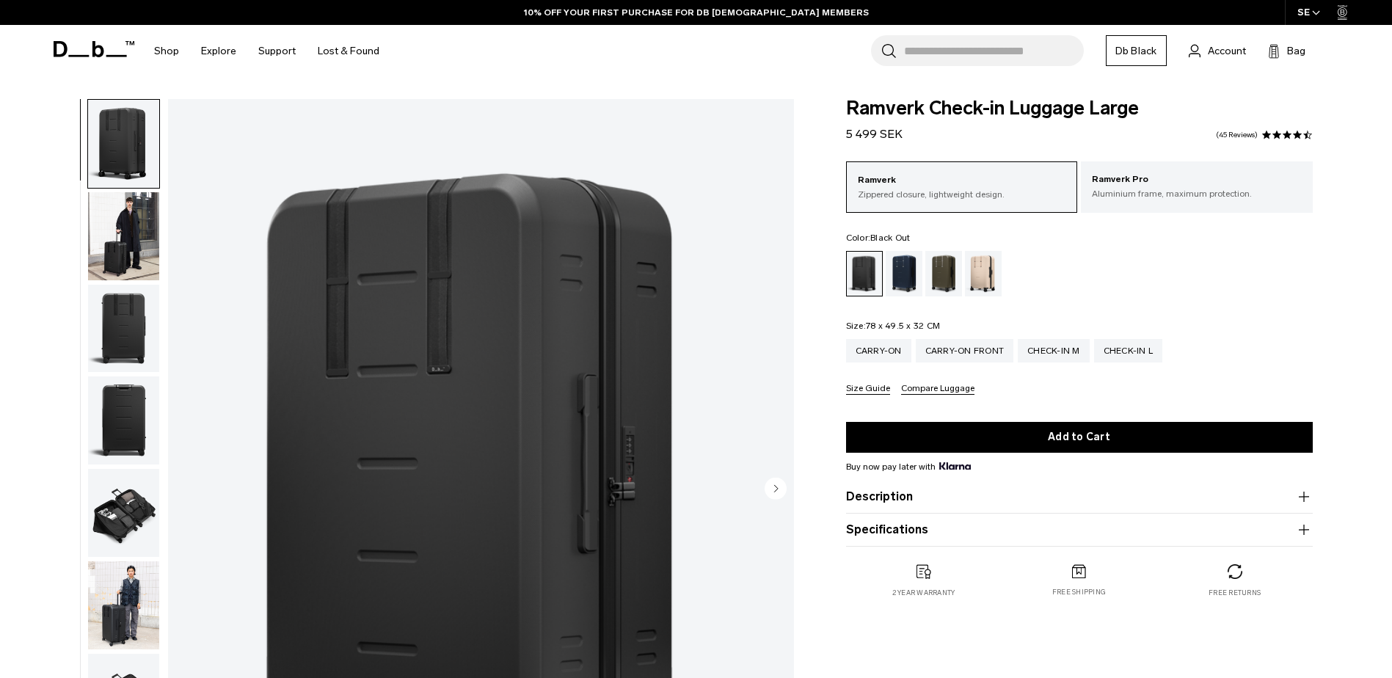
click at [106, 515] on img "button" at bounding box center [123, 513] width 71 height 88
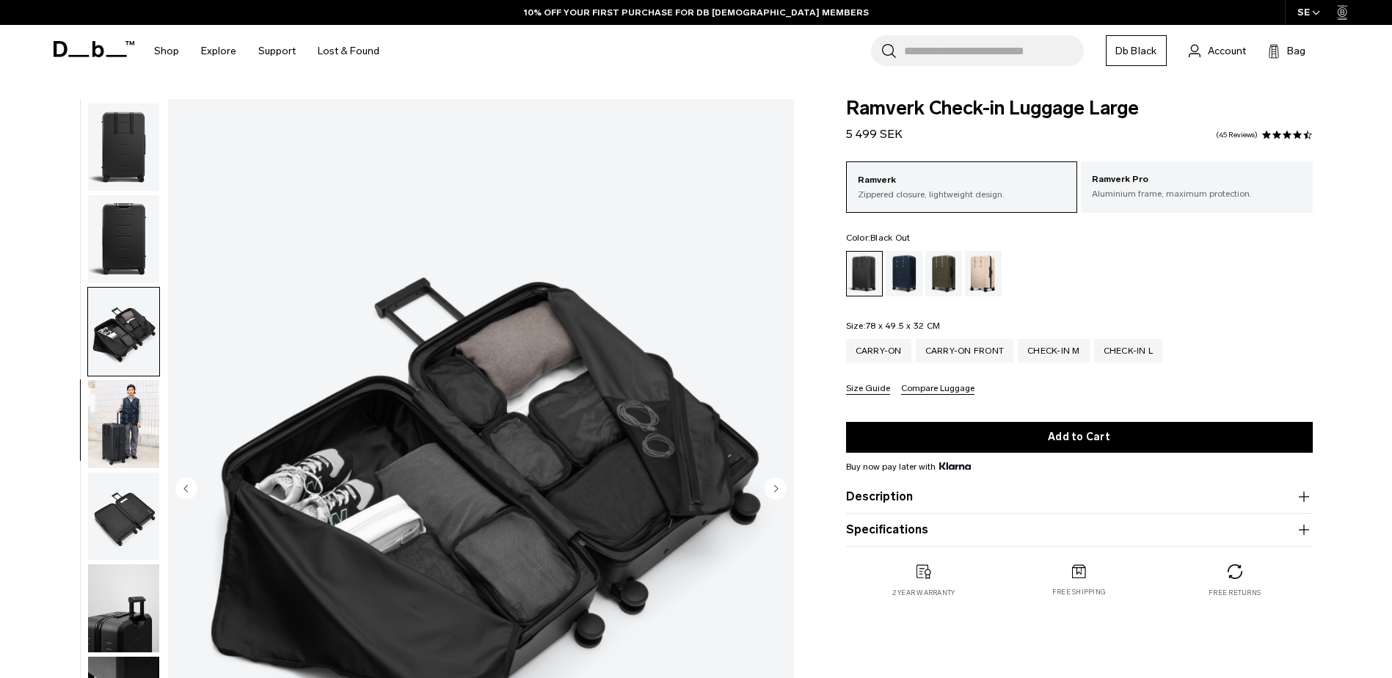
scroll to position [231, 0]
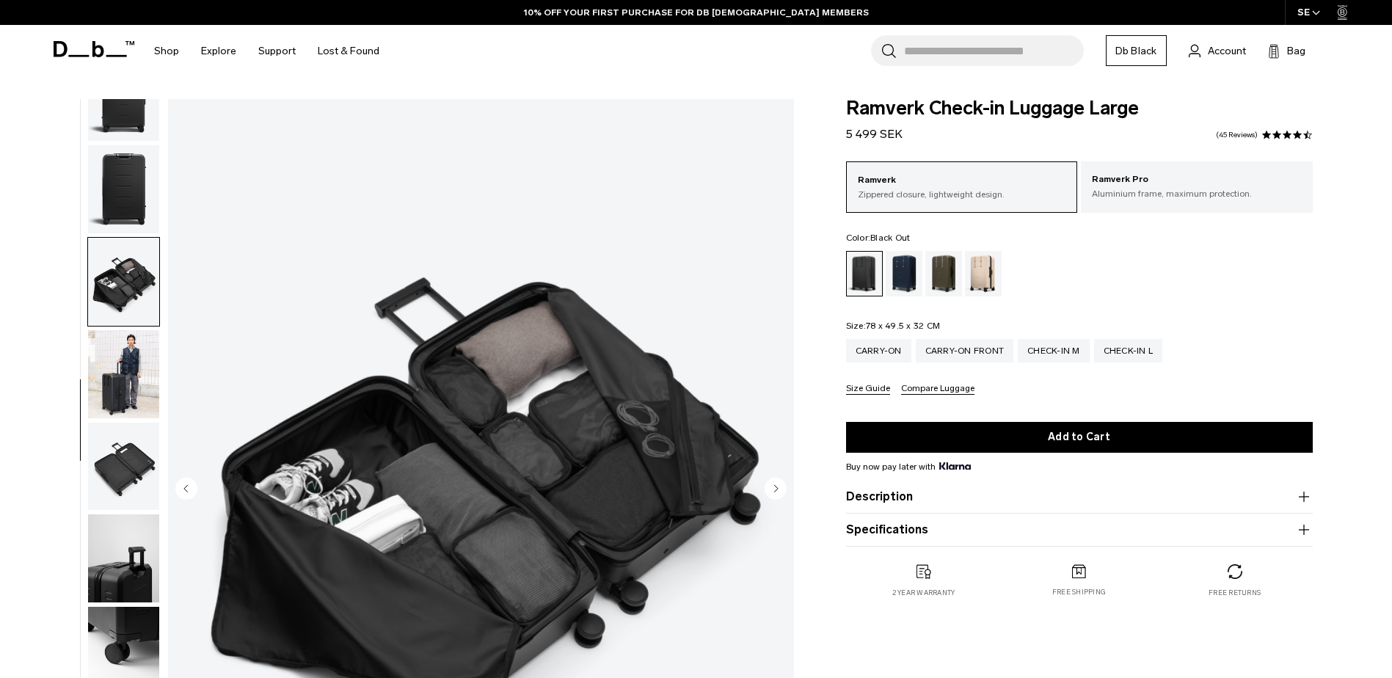
click at [128, 385] on img "button" at bounding box center [123, 374] width 71 height 88
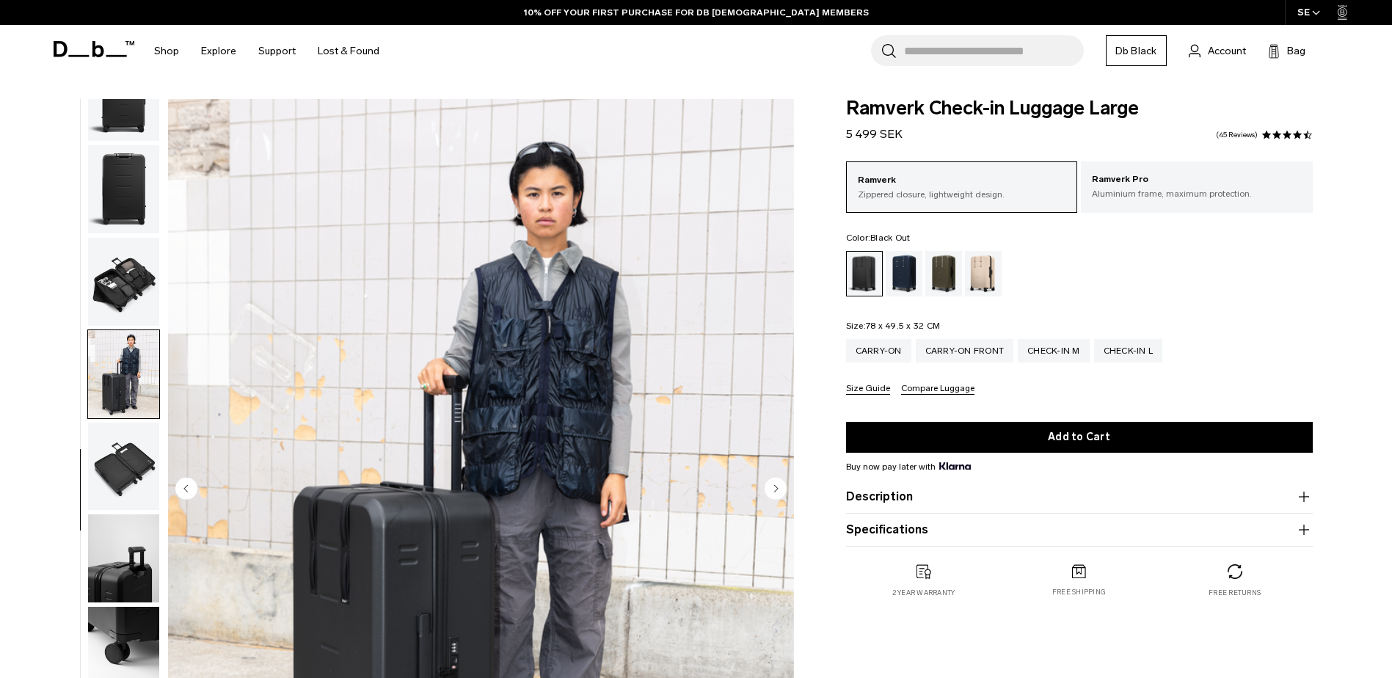
click at [126, 272] on img "button" at bounding box center [123, 282] width 71 height 88
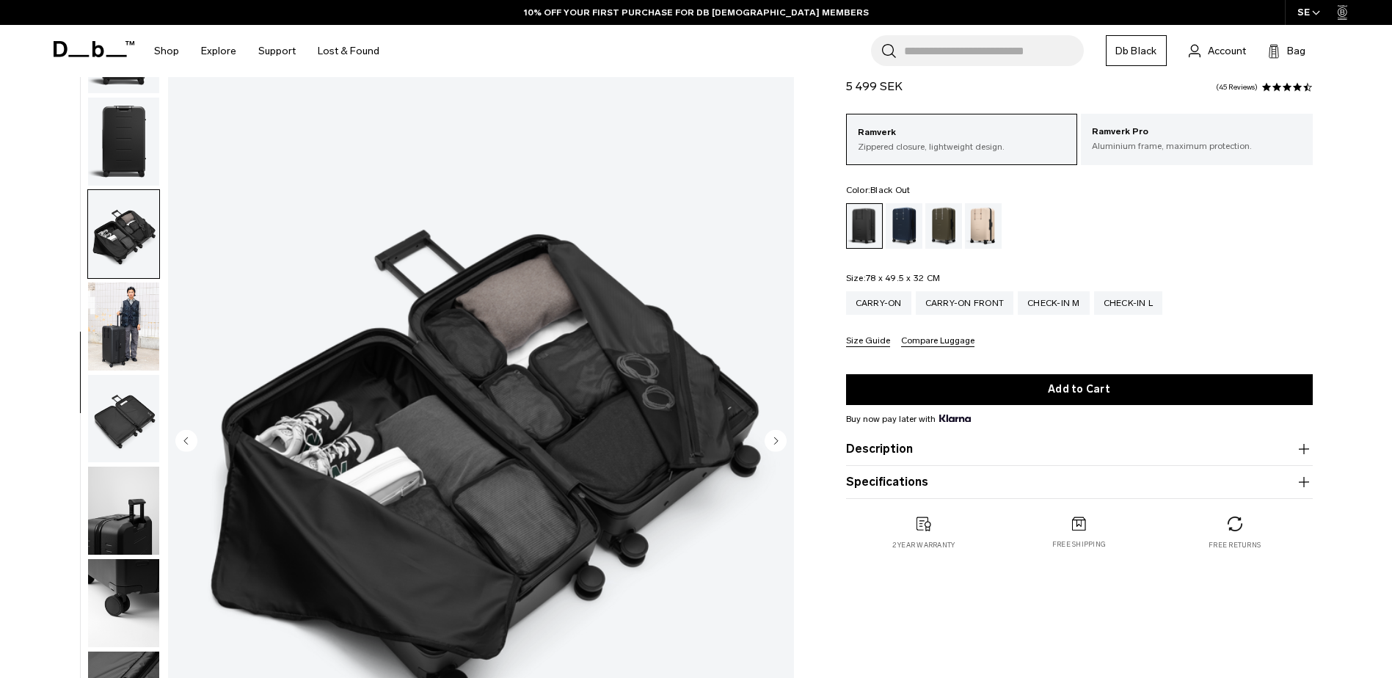
scroll to position [55, 0]
